Goal: Information Seeking & Learning: Learn about a topic

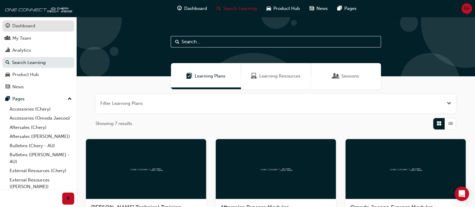
click at [30, 29] on div "Dashboard" at bounding box center [38, 26] width 66 height 8
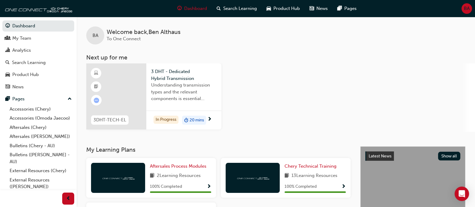
click at [173, 78] on span "3 DHT - Dedicated Hybrid Transmission" at bounding box center [184, 75] width 66 height 14
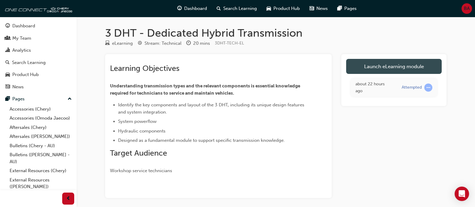
click at [412, 63] on link "Launch eLearning module" at bounding box center [394, 66] width 96 height 15
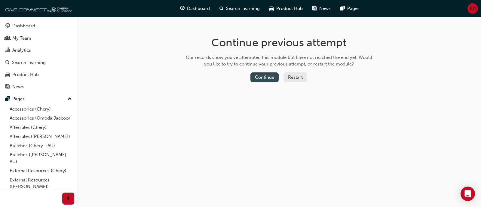
click at [257, 81] on button "Continue" at bounding box center [264, 77] width 28 height 10
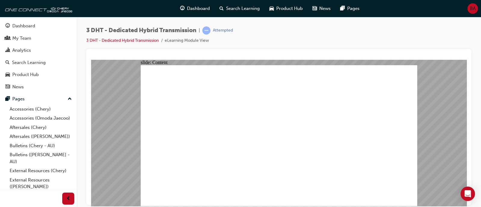
drag, startPoint x: 197, startPoint y: 127, endPoint x: 207, endPoint y: 136, distance: 13.2
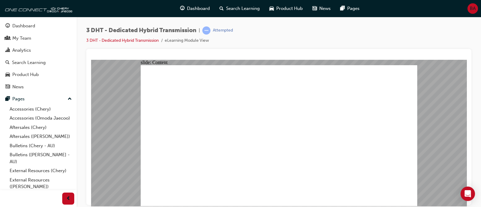
drag, startPoint x: 193, startPoint y: 109, endPoint x: 189, endPoint y: 112, distance: 4.8
drag, startPoint x: 172, startPoint y: 107, endPoint x: 172, endPoint y: 101, distance: 5.7
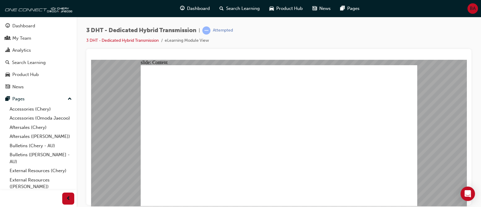
drag, startPoint x: 174, startPoint y: 87, endPoint x: 174, endPoint y: 90, distance: 3.0
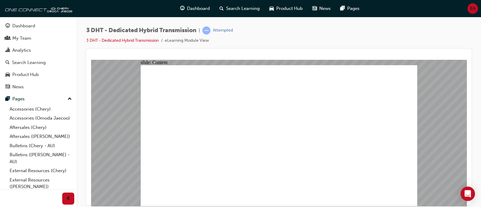
type input "22"
drag, startPoint x: 348, startPoint y: 192, endPoint x: 449, endPoint y: 82, distance: 150.4
drag, startPoint x: 411, startPoint y: 65, endPoint x: 395, endPoint y: 71, distance: 16.9
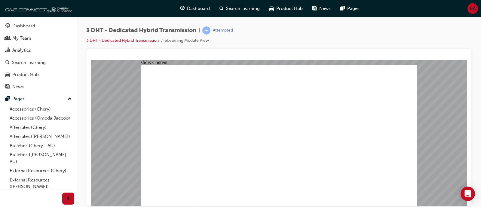
drag, startPoint x: 267, startPoint y: 122, endPoint x: 274, endPoint y: 136, distance: 16.3
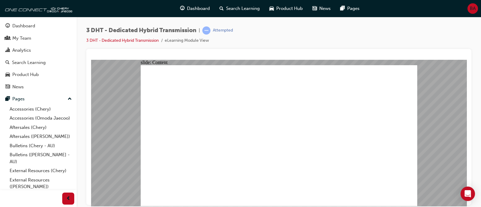
drag, startPoint x: 382, startPoint y: 152, endPoint x: 385, endPoint y: 153, distance: 3.4
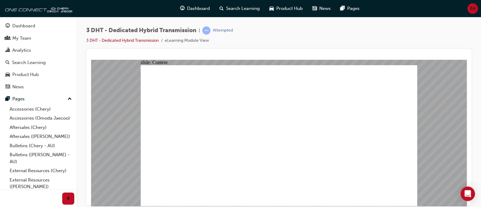
drag, startPoint x: 327, startPoint y: 111, endPoint x: 322, endPoint y: 95, distance: 16.6
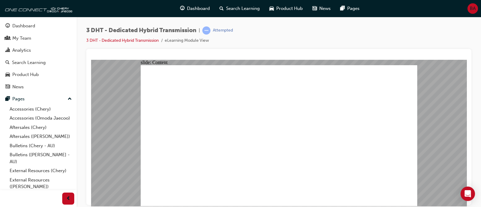
drag, startPoint x: 175, startPoint y: 106, endPoint x: 169, endPoint y: 106, distance: 5.5
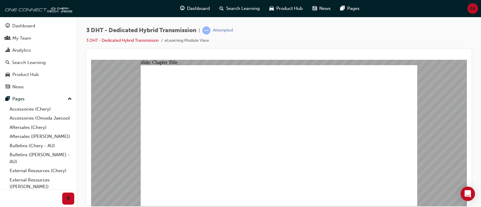
drag, startPoint x: 229, startPoint y: 116, endPoint x: 222, endPoint y: 109, distance: 9.4
radio input "true"
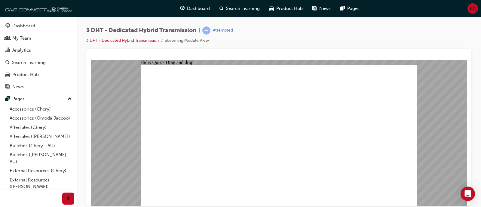
drag, startPoint x: 223, startPoint y: 180, endPoint x: 284, endPoint y: 114, distance: 90.2
drag, startPoint x: 195, startPoint y: 168, endPoint x: 374, endPoint y: 92, distance: 195.1
drag, startPoint x: 388, startPoint y: 188, endPoint x: 393, endPoint y: 185, distance: 5.7
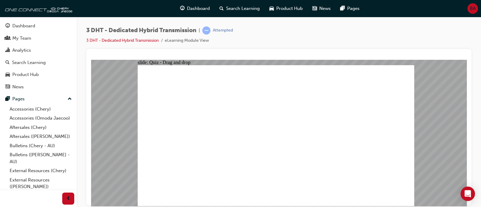
drag, startPoint x: 292, startPoint y: 147, endPoint x: 290, endPoint y: 157, distance: 9.5
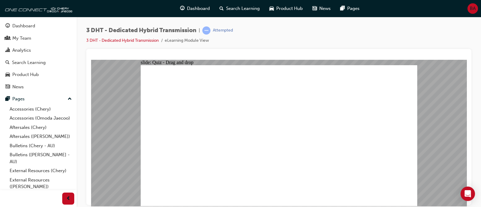
radio input "true"
drag, startPoint x: 237, startPoint y: 153, endPoint x: 230, endPoint y: 159, distance: 8.7
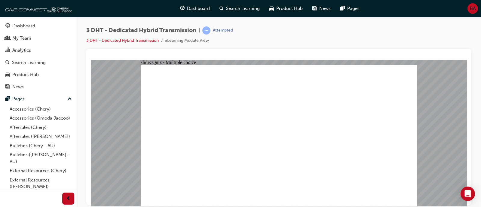
radio input "true"
checkbox input "true"
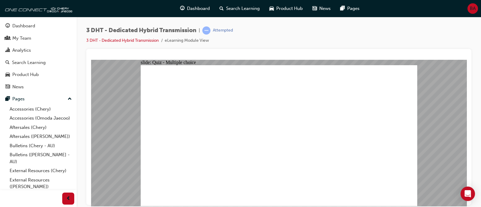
radio input "true"
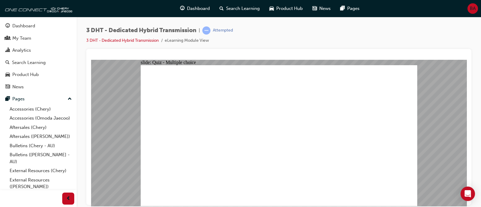
drag, startPoint x: 250, startPoint y: 177, endPoint x: 240, endPoint y: 152, distance: 27.2
drag, startPoint x: 241, startPoint y: 151, endPoint x: 237, endPoint y: 159, distance: 8.7
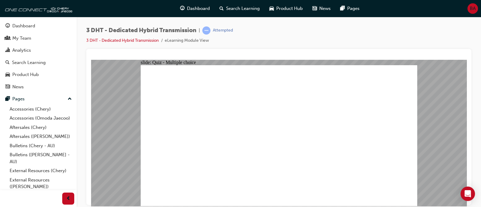
drag, startPoint x: 273, startPoint y: 148, endPoint x: 272, endPoint y: 156, distance: 8.4
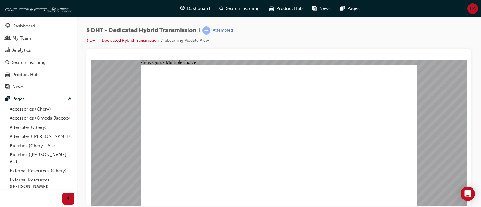
drag, startPoint x: 227, startPoint y: 167, endPoint x: 286, endPoint y: 102, distance: 87.7
drag, startPoint x: 195, startPoint y: 172, endPoint x: 357, endPoint y: 112, distance: 173.0
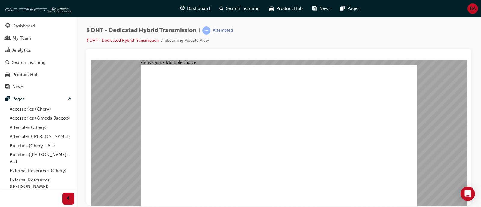
radio input "true"
drag, startPoint x: 259, startPoint y: 162, endPoint x: 256, endPoint y: 159, distance: 4.7
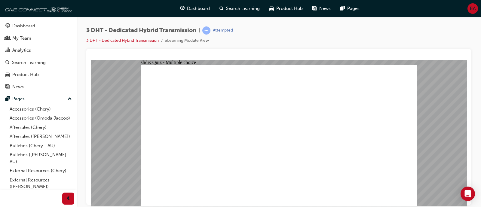
radio input "true"
drag, startPoint x: 218, startPoint y: 173, endPoint x: 234, endPoint y: 168, distance: 17.2
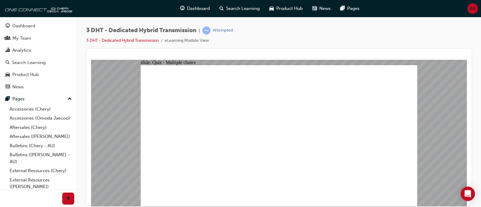
checkbox input "true"
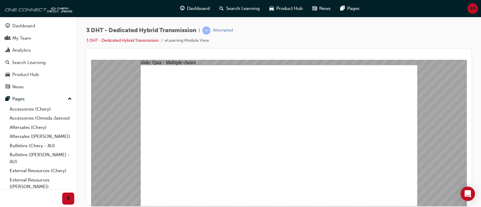
checkbox input "false"
checkbox input "true"
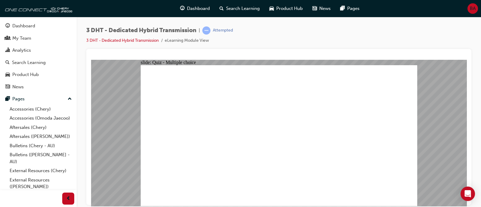
checkbox input "true"
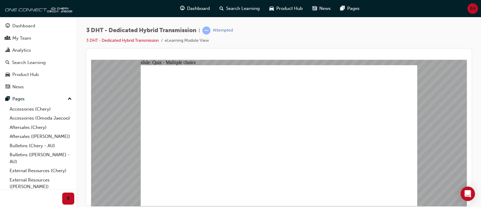
radio input "true"
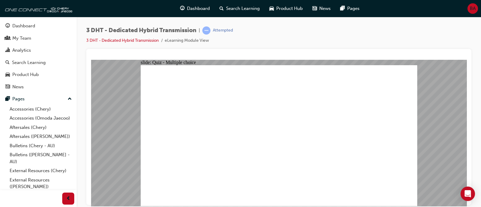
drag, startPoint x: 205, startPoint y: 180, endPoint x: 217, endPoint y: 172, distance: 14.9
drag, startPoint x: 223, startPoint y: 177, endPoint x: 370, endPoint y: 115, distance: 159.4
drag, startPoint x: 182, startPoint y: 175, endPoint x: 274, endPoint y: 118, distance: 108.5
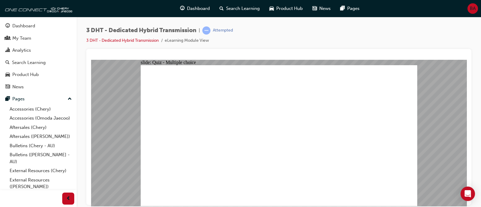
radio input "true"
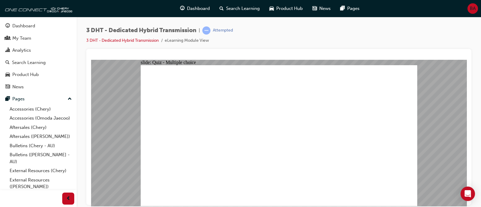
radio input "true"
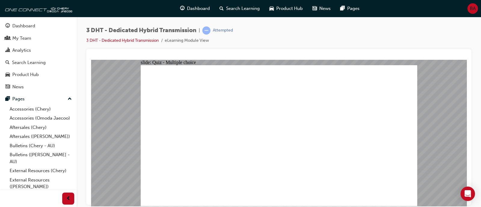
checkbox input "true"
drag, startPoint x: 363, startPoint y: 123, endPoint x: 197, endPoint y: 143, distance: 167.8
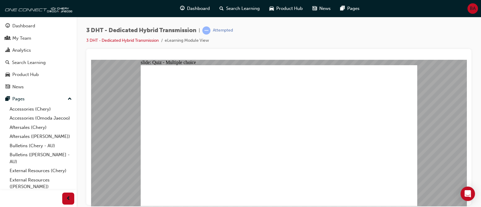
checkbox input "true"
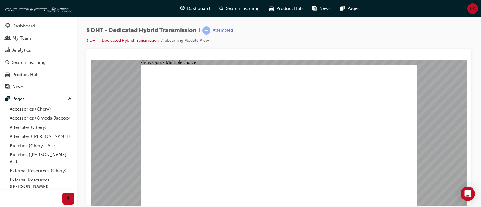
drag, startPoint x: 206, startPoint y: 176, endPoint x: 204, endPoint y: 179, distance: 4.2
radio input "true"
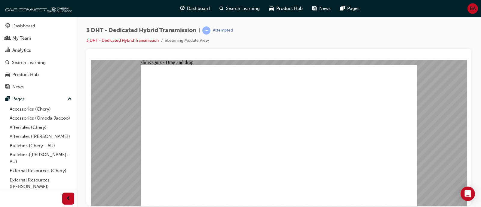
drag, startPoint x: 232, startPoint y: 163, endPoint x: 355, endPoint y: 112, distance: 133.3
drag, startPoint x: 171, startPoint y: 176, endPoint x: 267, endPoint y: 94, distance: 126.0
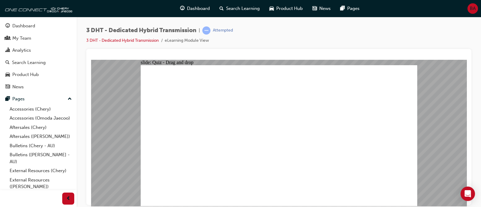
drag, startPoint x: 284, startPoint y: 155, endPoint x: 283, endPoint y: 161, distance: 6.4
radio input "true"
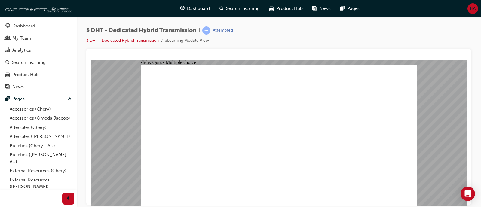
drag, startPoint x: 276, startPoint y: 155, endPoint x: 277, endPoint y: 149, distance: 6.4
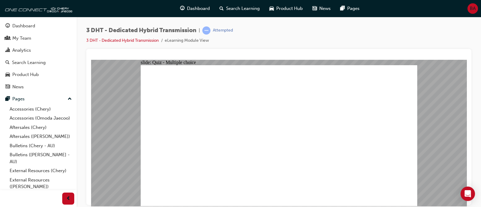
radio input "true"
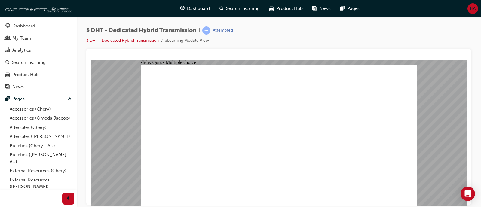
checkbox input "true"
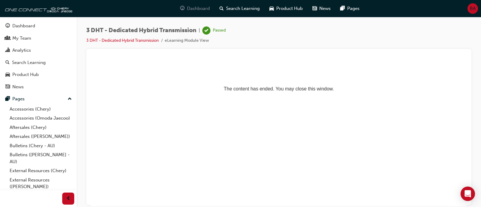
click at [186, 10] on div "Dashboard" at bounding box center [194, 8] width 39 height 12
